Goal: Transaction & Acquisition: Purchase product/service

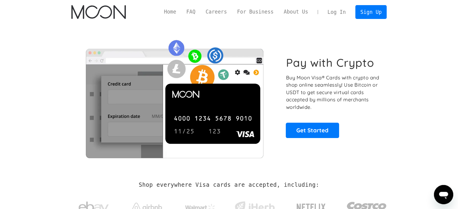
click at [344, 13] on link "Log In" at bounding box center [337, 11] width 28 height 13
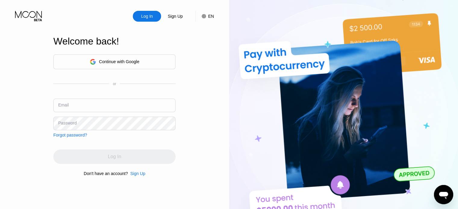
click at [148, 62] on div "Continue with Google" at bounding box center [114, 62] width 122 height 15
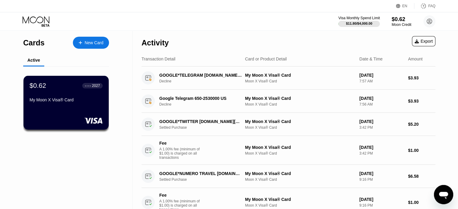
click at [371, 23] on div "$11.80 / $4,000.00" at bounding box center [359, 24] width 26 height 4
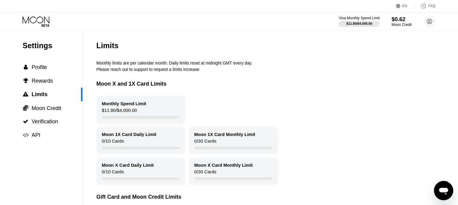
click at [406, 22] on div "$0.62" at bounding box center [402, 19] width 20 height 6
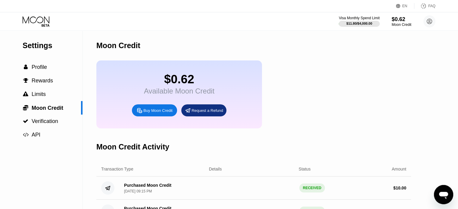
click at [170, 117] on div "Buy Moon Credit" at bounding box center [154, 111] width 45 height 12
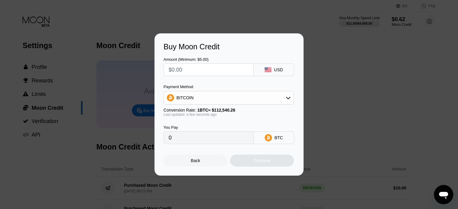
click at [218, 72] on input "text" at bounding box center [209, 70] width 80 height 12
type input "$6"
type input "0.00005332"
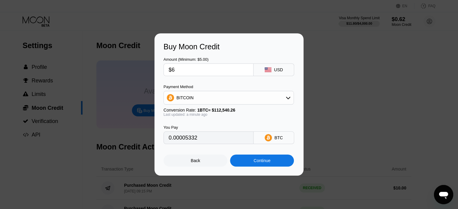
type input "$6"
click at [231, 95] on div "BITCOIN" at bounding box center [229, 98] width 130 height 12
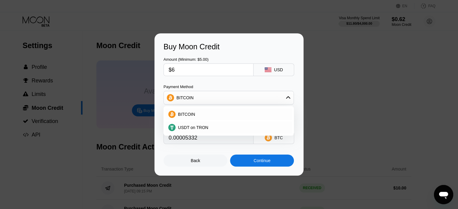
click at [182, 136] on div "BITCOIN USDT on TRON" at bounding box center [229, 121] width 130 height 30
click at [223, 125] on div "USDT on TRON" at bounding box center [228, 128] width 127 height 12
type input "6.06"
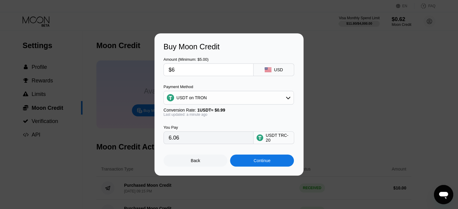
click at [260, 96] on div "USDT on TRON" at bounding box center [229, 98] width 130 height 12
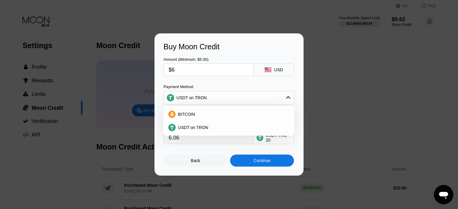
click at [228, 86] on div "Payment Method" at bounding box center [229, 87] width 130 height 5
click at [211, 160] on div "Back" at bounding box center [196, 161] width 64 height 12
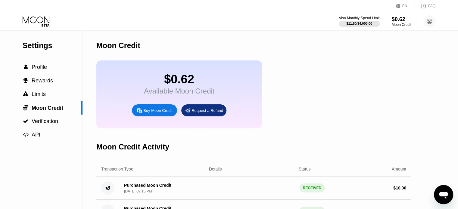
click at [171, 117] on div "Buy Moon Credit" at bounding box center [154, 111] width 45 height 12
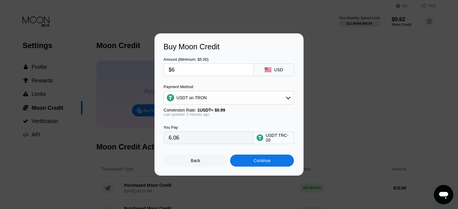
click at [264, 163] on div "Continue" at bounding box center [262, 160] width 17 height 5
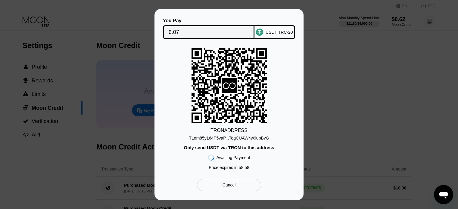
click at [231, 187] on div "Cancel" at bounding box center [229, 185] width 13 height 5
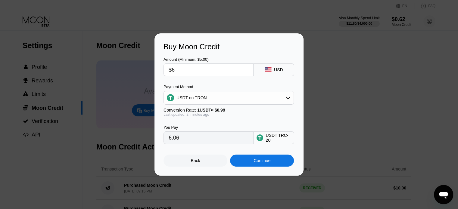
click at [194, 67] on input "$6" at bounding box center [209, 70] width 80 height 12
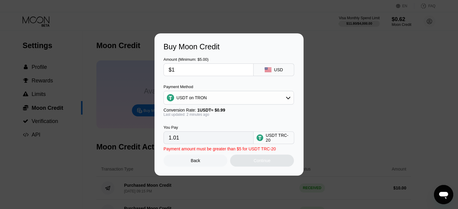
type input "$10"
type input "10.10"
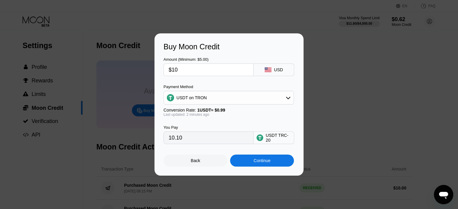
type input "$10"
click at [251, 162] on div "Continue" at bounding box center [262, 161] width 64 height 12
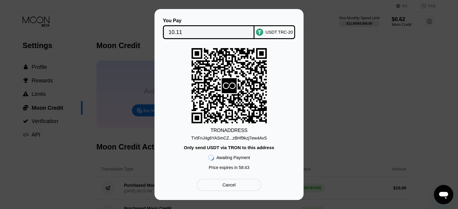
click at [250, 137] on div "TVtFnJ4g6YASmCZ...zBHf9kzj7ew4AvS" at bounding box center [229, 138] width 76 height 5
click at [231, 141] on div "TVtFnJ4g6YASmCZ...zBHf9kzj7ew4AvS" at bounding box center [229, 138] width 76 height 5
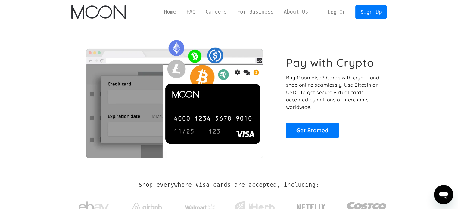
click at [339, 12] on link "Log In" at bounding box center [337, 11] width 28 height 13
